Goal: Transaction & Acquisition: Purchase product/service

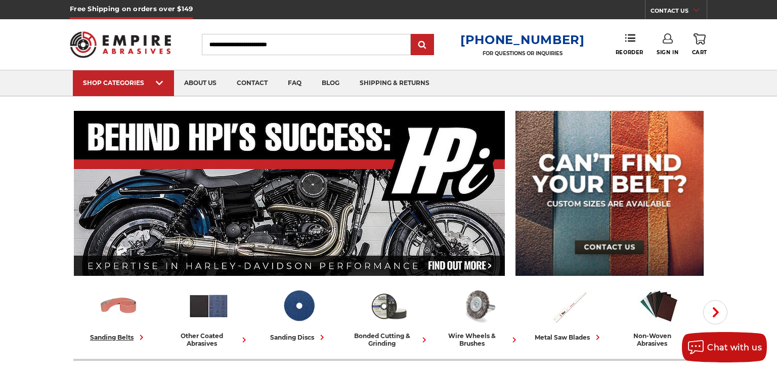
click at [116, 297] on img at bounding box center [119, 306] width 42 height 42
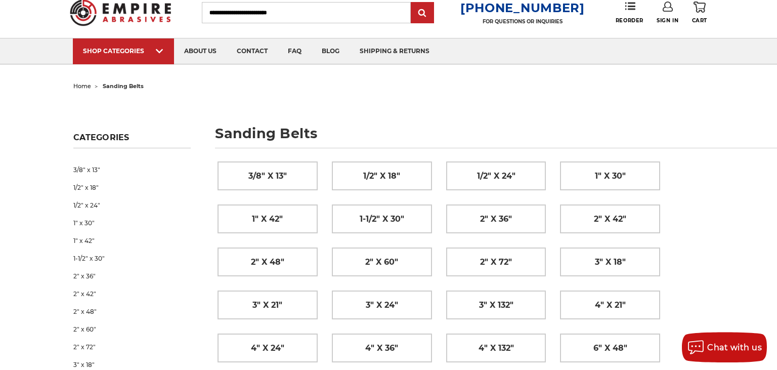
scroll to position [53, 0]
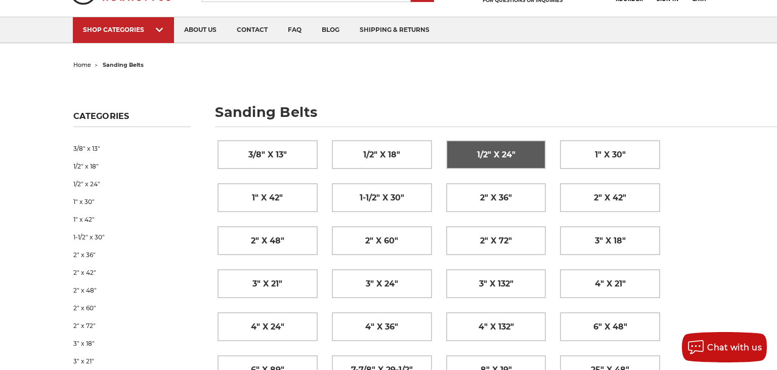
click at [489, 155] on span "1/2" x 24"" at bounding box center [496, 154] width 38 height 17
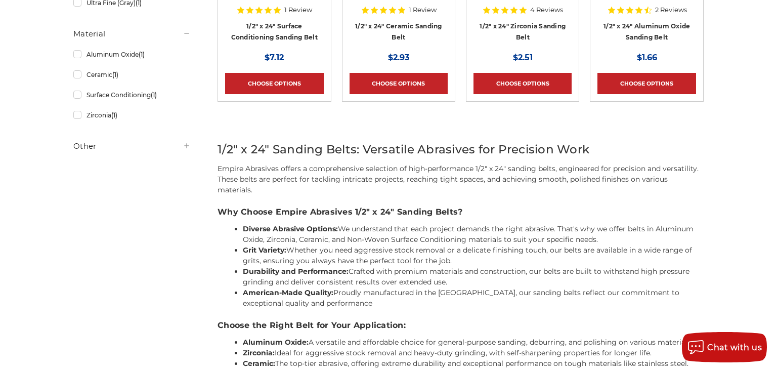
scroll to position [160, 0]
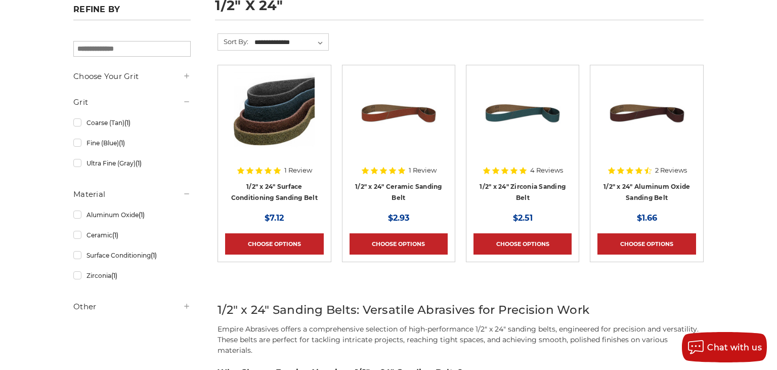
click at [629, 116] on img at bounding box center [646, 112] width 81 height 81
